Goal: Information Seeking & Learning: Understand process/instructions

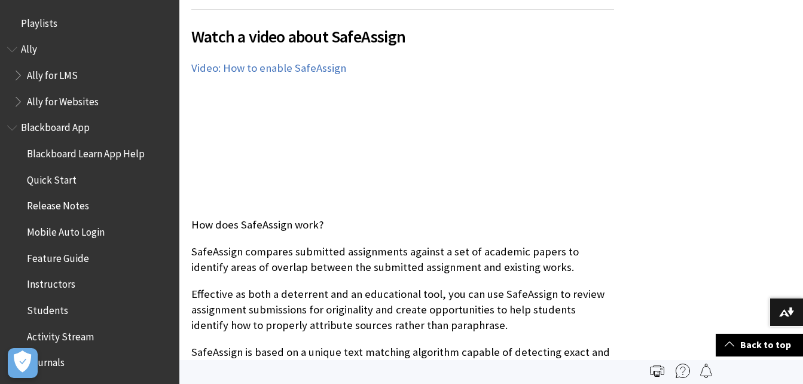
scroll to position [1487, 0]
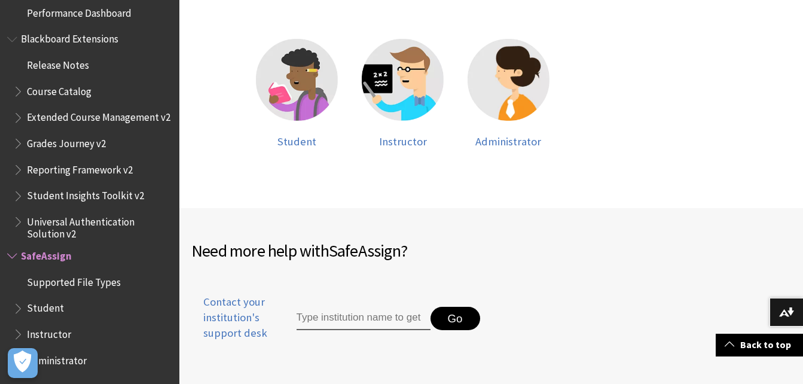
scroll to position [308, 0]
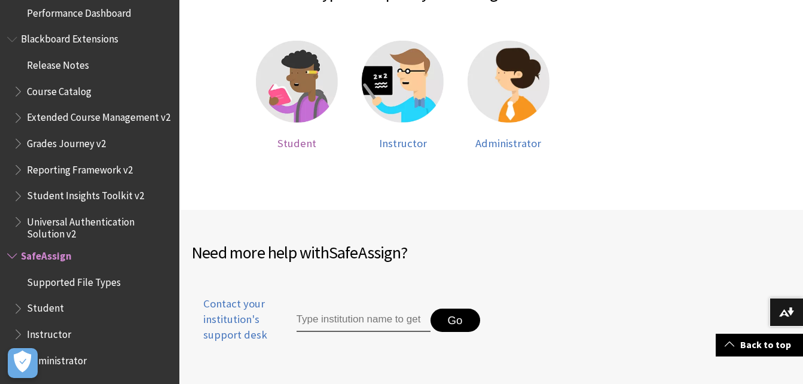
click at [319, 108] on img at bounding box center [297, 82] width 82 height 82
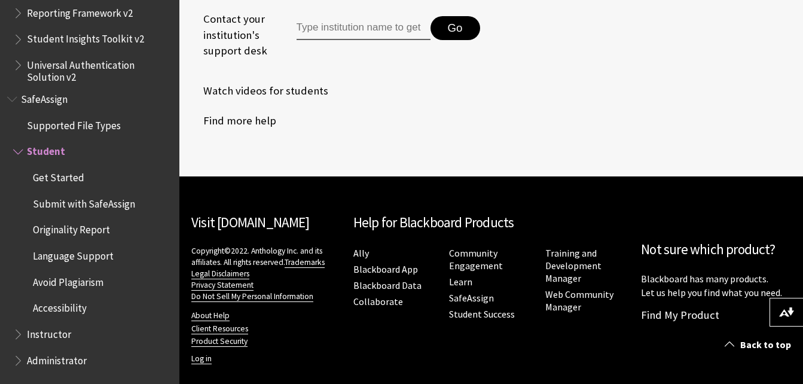
scroll to position [664, 0]
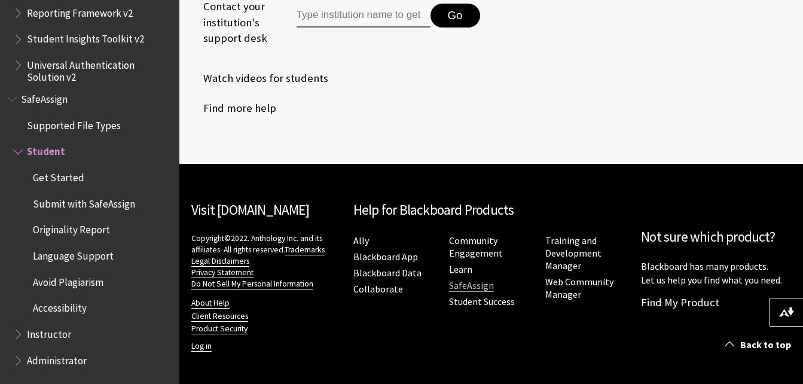
click at [479, 287] on link "SafeAssign" at bounding box center [471, 285] width 45 height 13
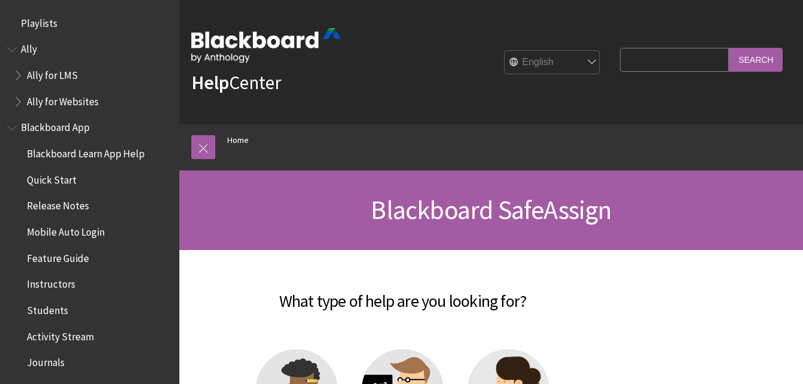
scroll to position [1278, 0]
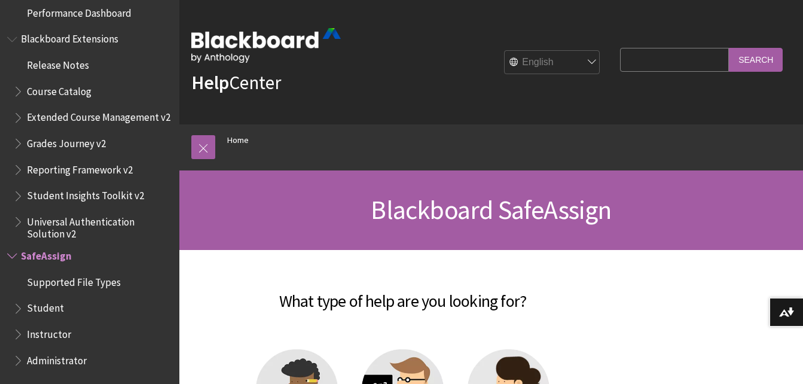
click at [298, 369] on img at bounding box center [297, 390] width 82 height 82
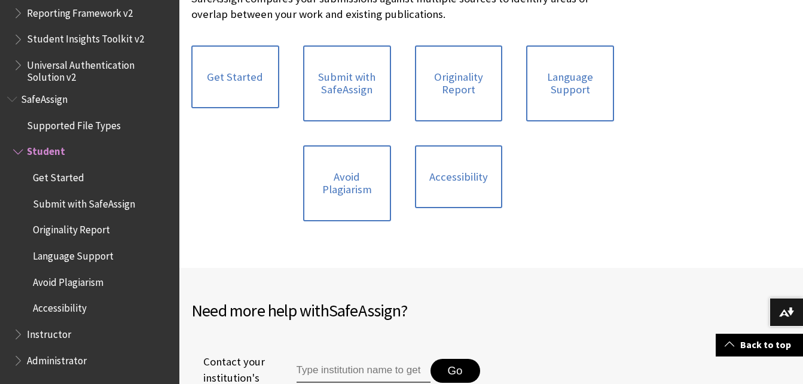
scroll to position [308, 0]
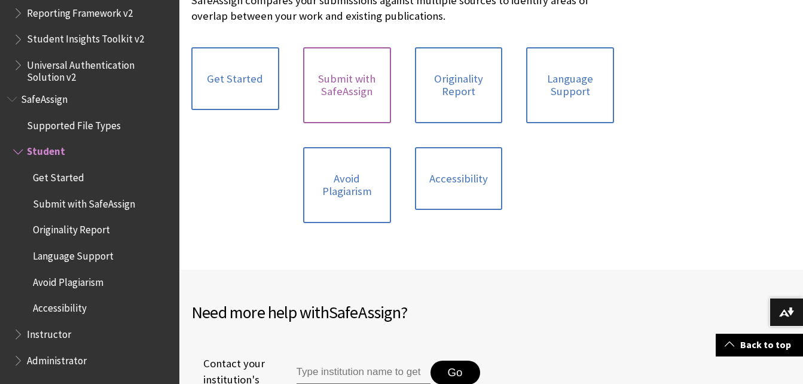
click at [363, 87] on link "Submit with SafeAssign" at bounding box center [347, 85] width 88 height 76
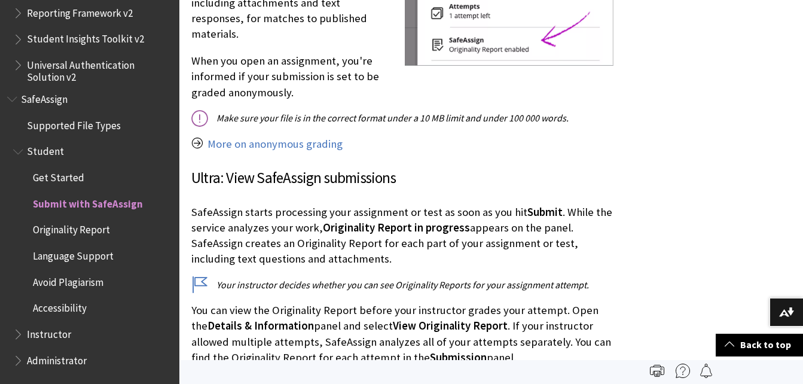
scroll to position [1475, 0]
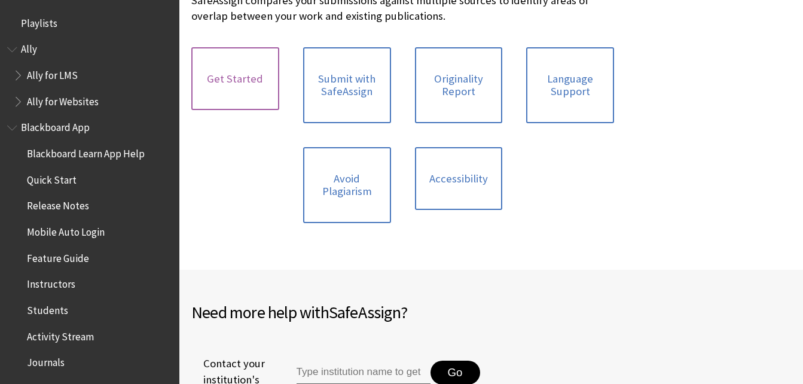
scroll to position [1435, 0]
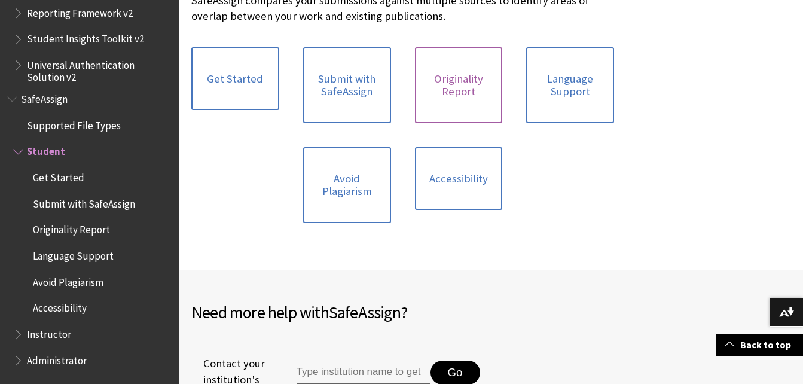
click at [433, 60] on link "Originality Report" at bounding box center [459, 85] width 88 height 76
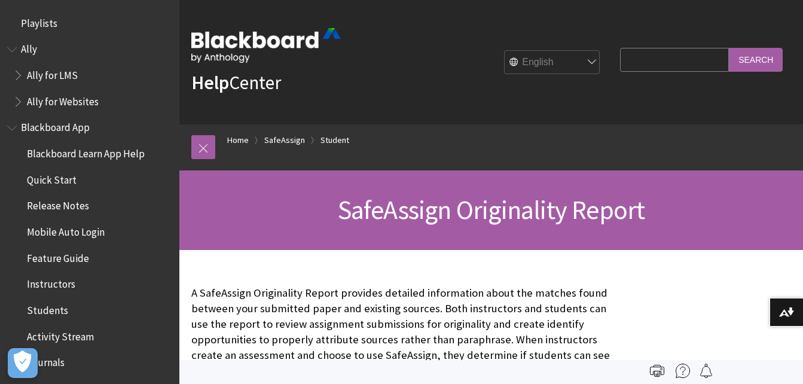
scroll to position [1435, 0]
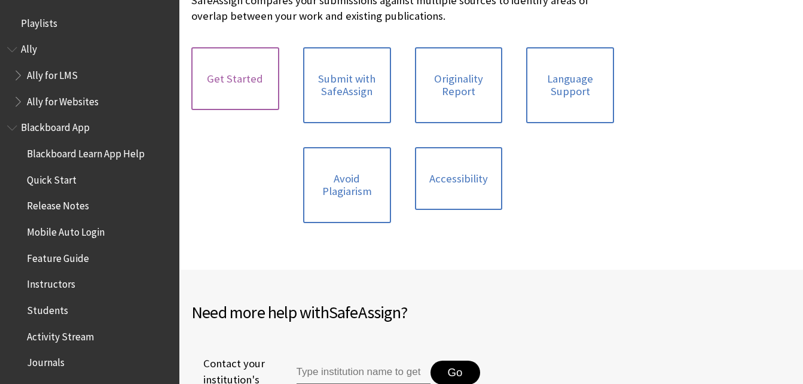
scroll to position [1435, 0]
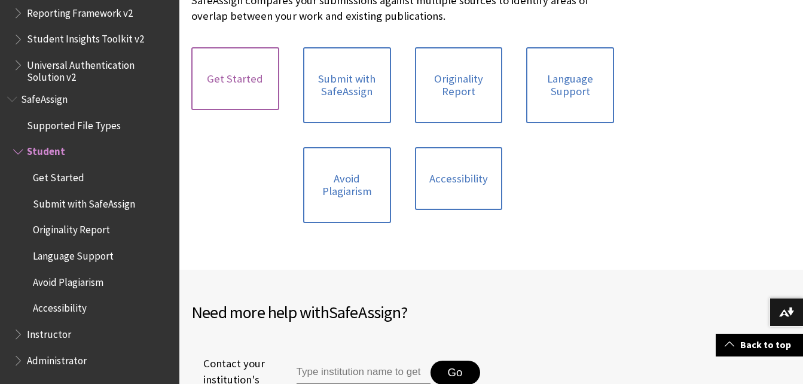
click at [233, 74] on link "Get Started" at bounding box center [235, 78] width 88 height 63
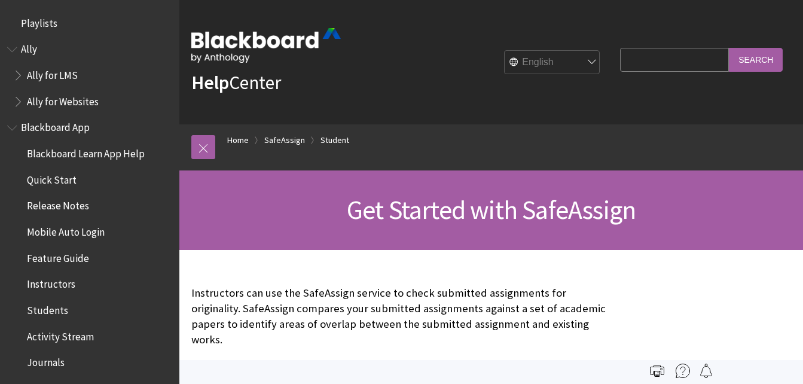
scroll to position [1435, 0]
